Goal: Task Accomplishment & Management: Complete application form

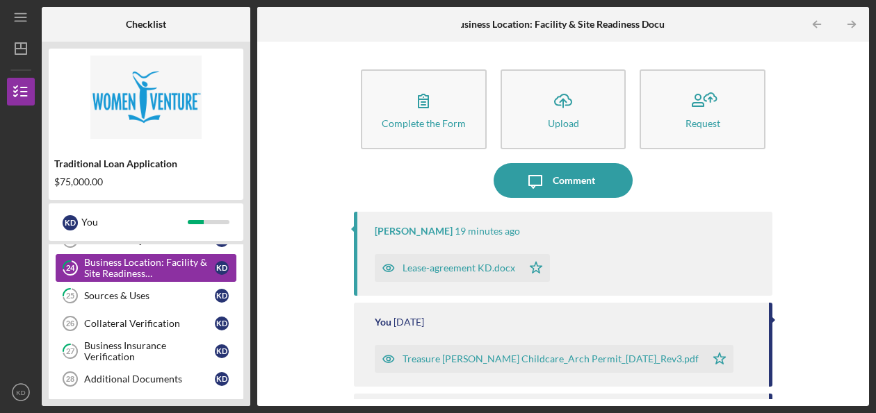
scroll to position [675, 0]
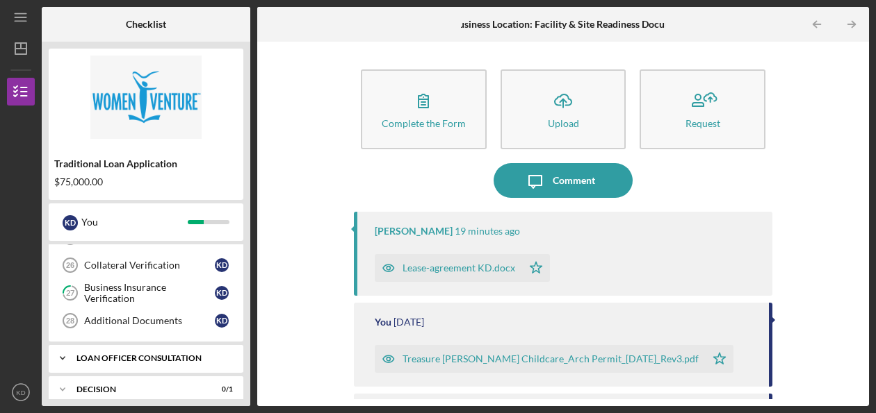
click at [150, 354] on div "Loan Officer Consultation" at bounding box center [150, 358] width 149 height 8
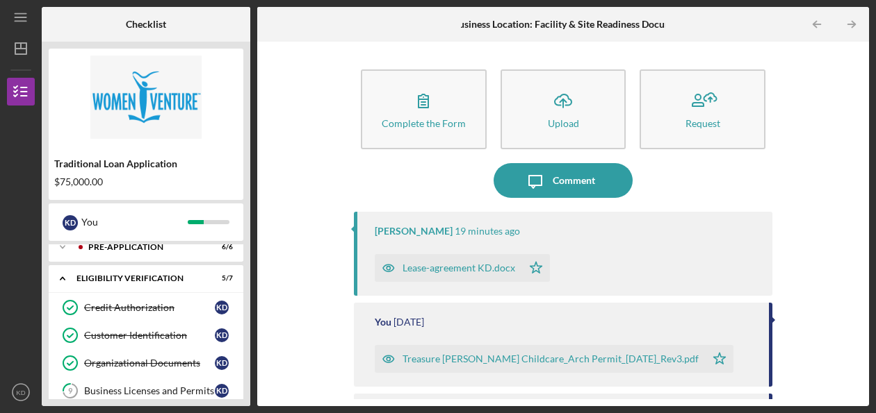
scroll to position [0, 0]
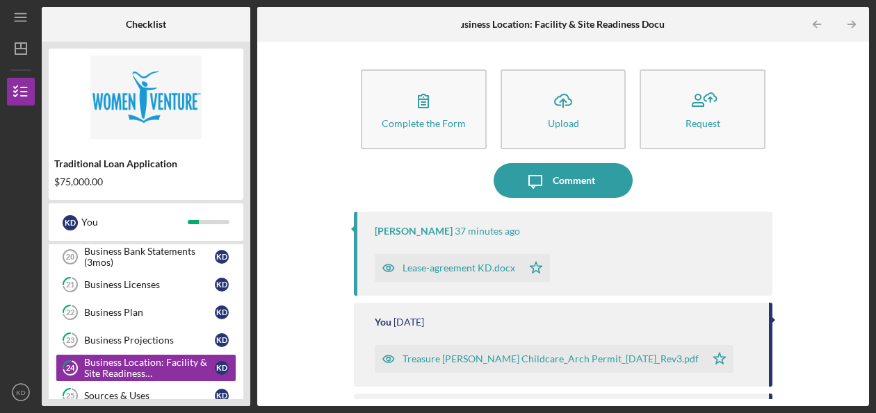
scroll to position [542, 0]
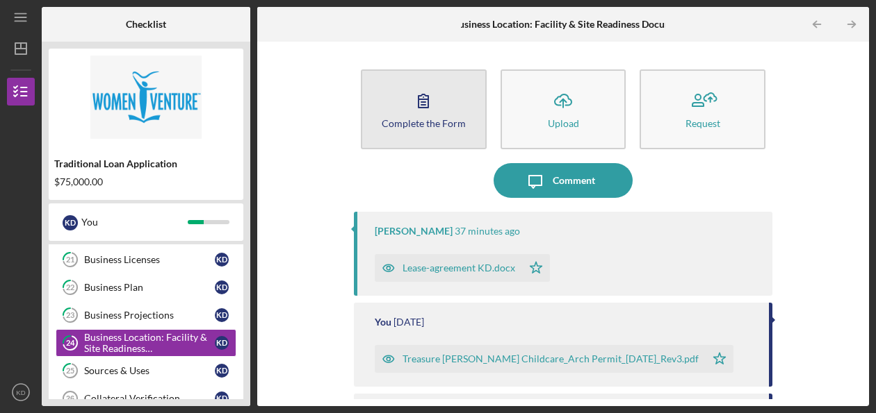
click at [412, 121] on div "Complete the Form" at bounding box center [424, 123] width 84 height 10
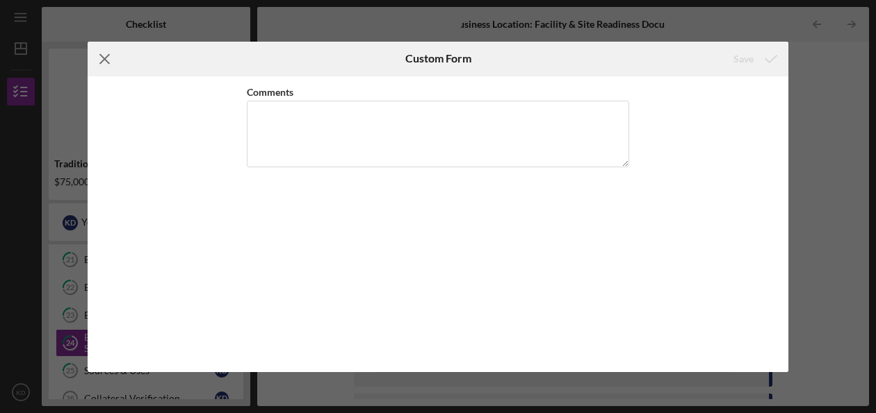
click at [111, 55] on icon "Icon/Menu Close" at bounding box center [105, 59] width 35 height 35
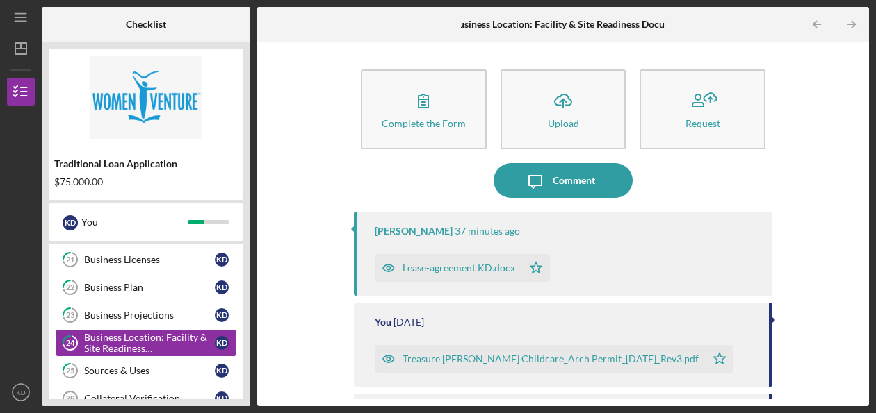
click at [432, 268] on div "Lease-agreement KD.docx" at bounding box center [458, 268] width 113 height 11
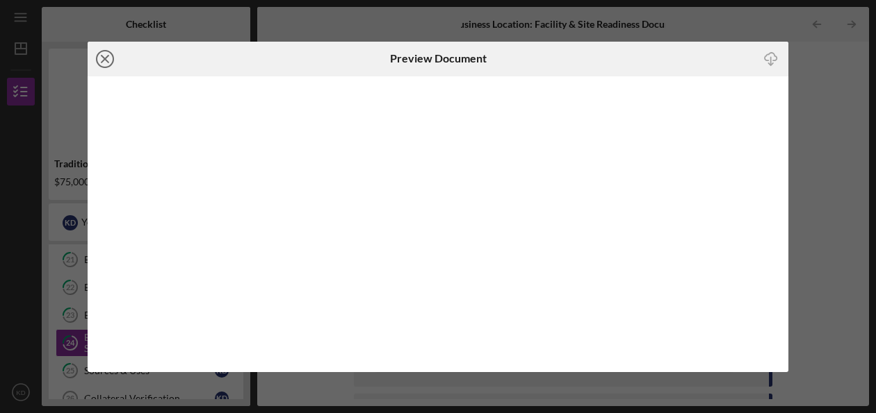
click at [104, 55] on icon "Icon/Close" at bounding box center [105, 59] width 35 height 35
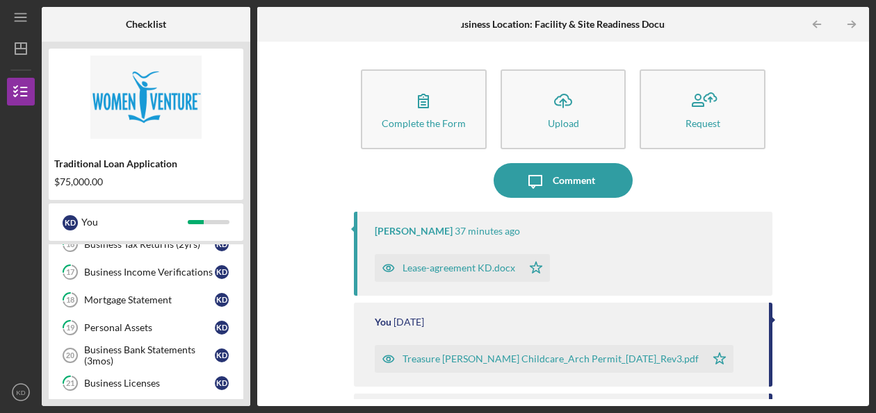
scroll to position [398, 0]
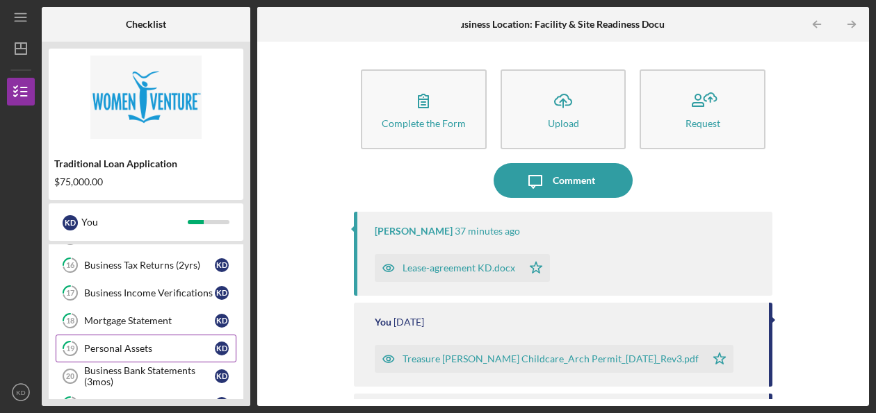
click at [177, 343] on div "Personal Assets" at bounding box center [149, 348] width 131 height 11
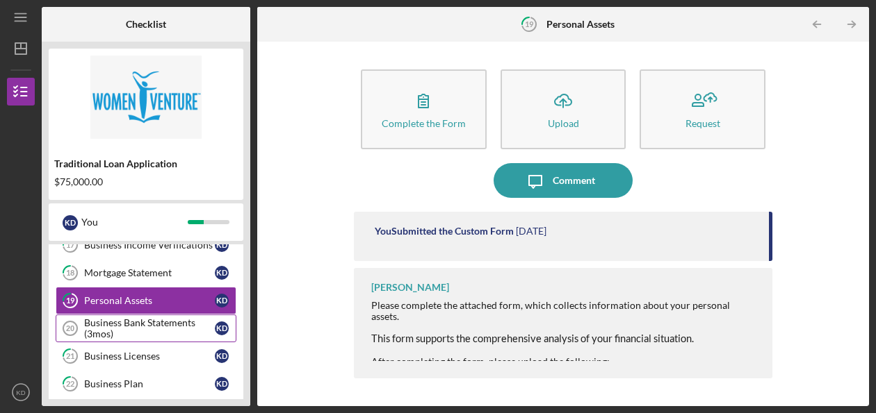
scroll to position [467, 0]
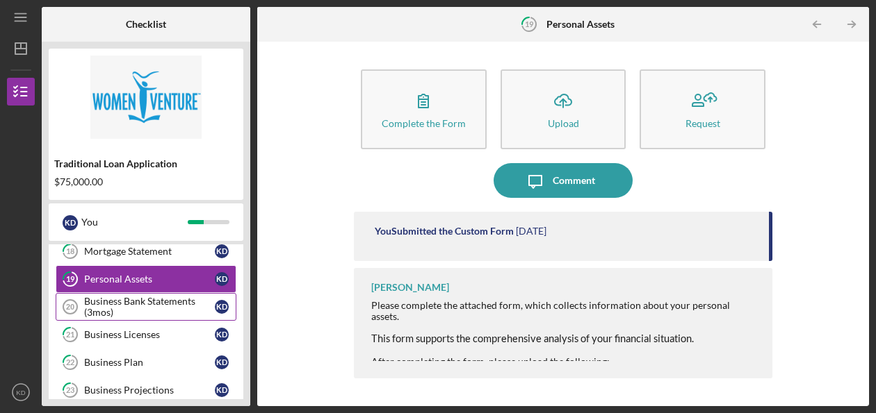
click at [172, 302] on div "Business Bank Statements (3mos)" at bounding box center [149, 307] width 131 height 22
